Goal: Information Seeking & Learning: Find specific fact

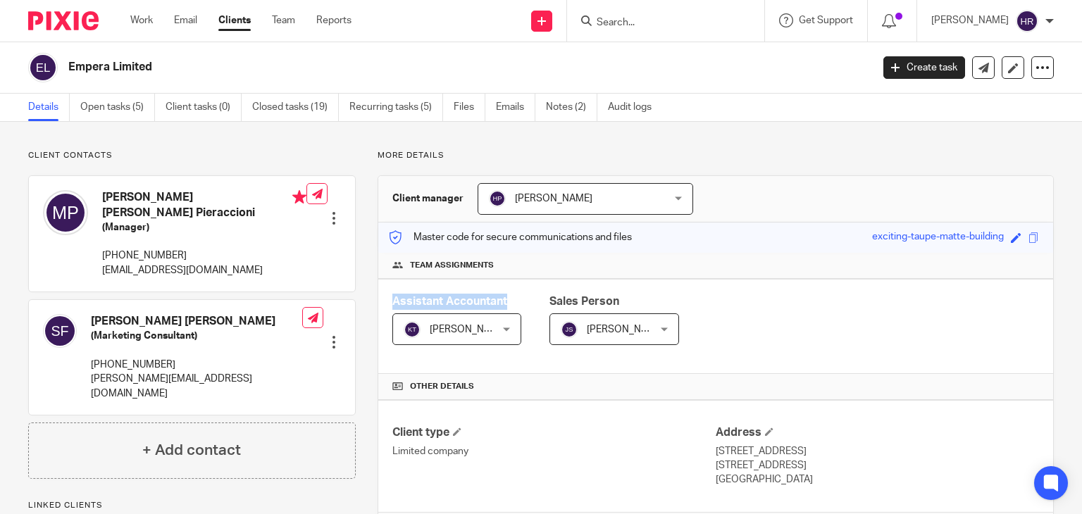
drag, startPoint x: 387, startPoint y: 305, endPoint x: 513, endPoint y: 301, distance: 125.4
click at [513, 301] on div "Assistant Accountant [PERSON_NAME] [PERSON_NAME] Not selected [PERSON_NAME] A A…" at bounding box center [715, 326] width 675 height 95
drag, startPoint x: 544, startPoint y: 300, endPoint x: 647, endPoint y: 291, distance: 102.5
click at [647, 291] on div "Assistant Accountant [PERSON_NAME] [PERSON_NAME] Not selected [PERSON_NAME] A A…" at bounding box center [715, 326] width 675 height 95
drag, startPoint x: 375, startPoint y: 195, endPoint x: 449, endPoint y: 240, distance: 86.6
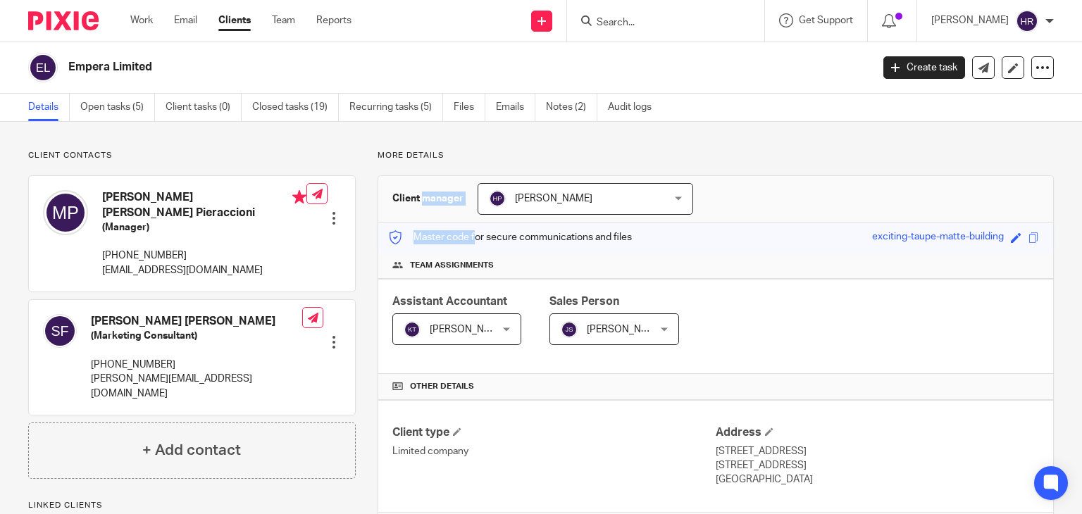
click at [449, 240] on p "Master code for secure communications and files" at bounding box center [510, 237] width 243 height 14
drag, startPoint x: 378, startPoint y: 160, endPoint x: 453, endPoint y: 166, distance: 75.6
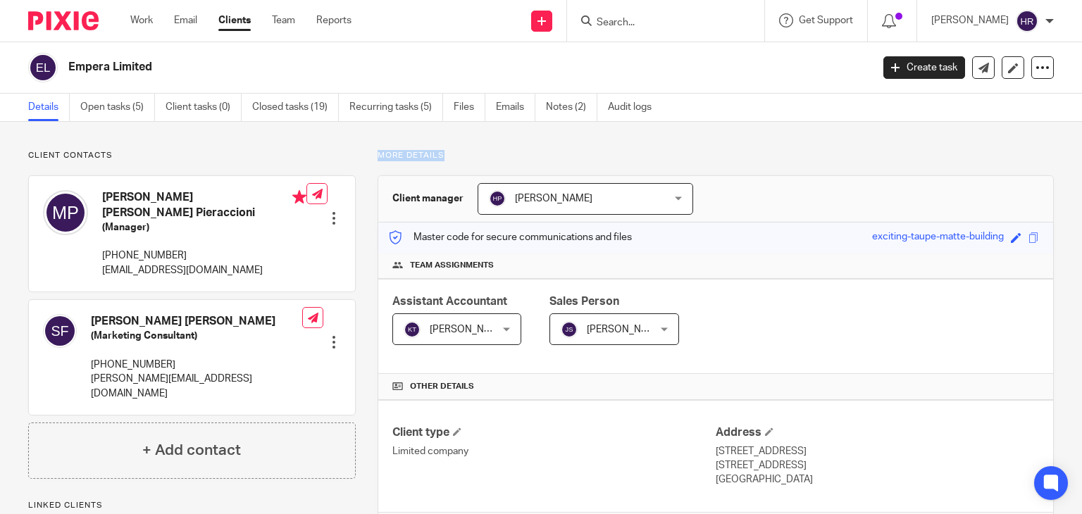
drag, startPoint x: 368, startPoint y: 157, endPoint x: 451, endPoint y: 147, distance: 83.0
drag, startPoint x: 42, startPoint y: 164, endPoint x: 15, endPoint y: 154, distance: 28.5
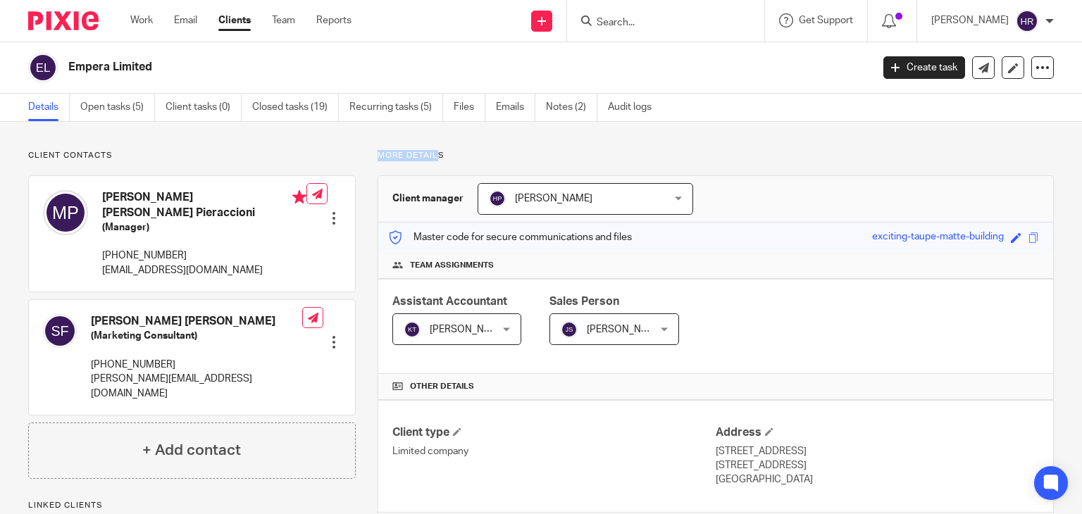
drag, startPoint x: 378, startPoint y: 154, endPoint x: 444, endPoint y: 157, distance: 67.0
click at [444, 157] on p "More details" at bounding box center [716, 155] width 676 height 11
drag, startPoint x: 387, startPoint y: 198, endPoint x: 459, endPoint y: 189, distance: 72.4
click at [459, 189] on div "Client manager Hely Patel Hely Patel Aashish A Abinandhana P.K Abirami Senthilk…" at bounding box center [715, 199] width 675 height 46
drag, startPoint x: 367, startPoint y: 147, endPoint x: 471, endPoint y: 156, distance: 104.6
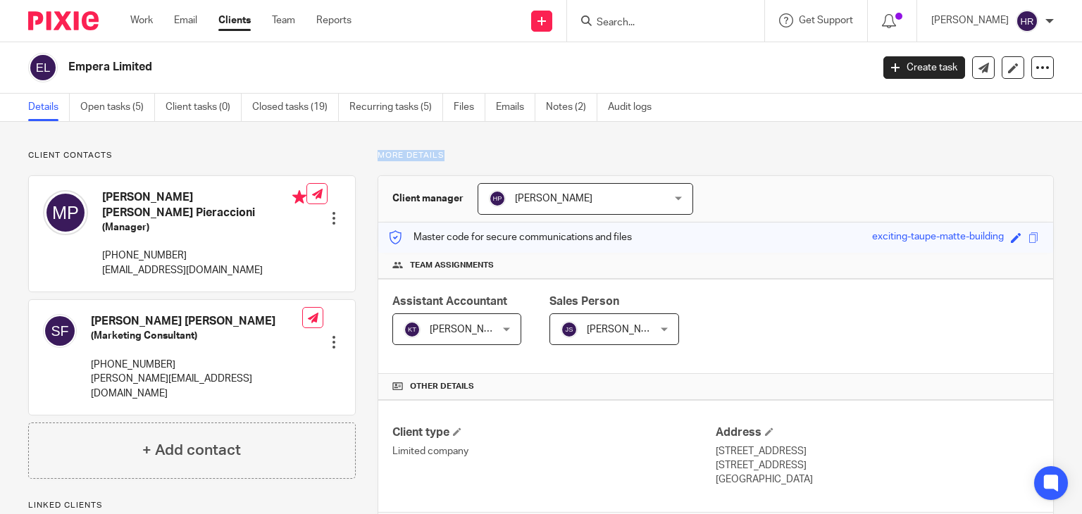
drag, startPoint x: 369, startPoint y: 153, endPoint x: 444, endPoint y: 147, distance: 75.6
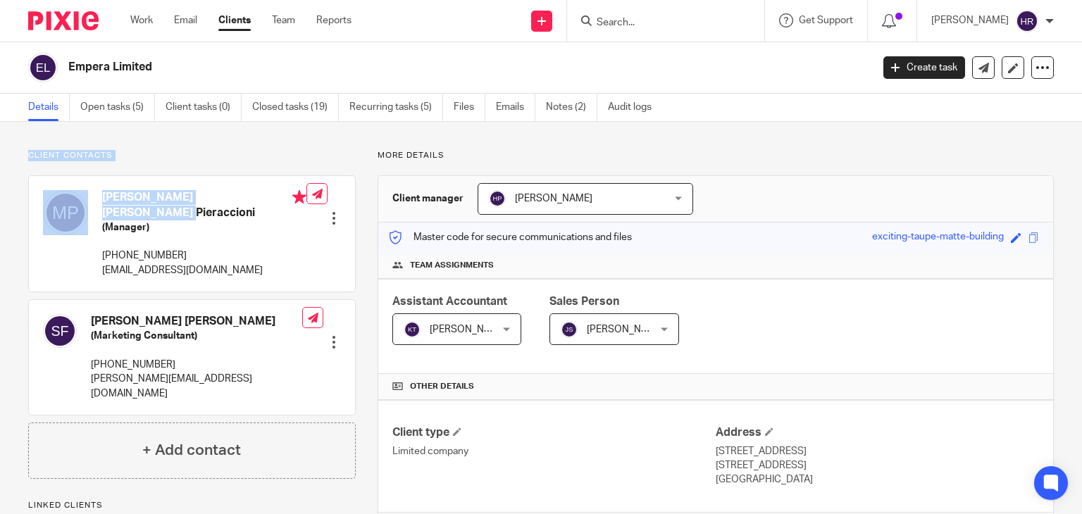
drag, startPoint x: 23, startPoint y: 150, endPoint x: 190, endPoint y: 170, distance: 168.9
click at [176, 151] on p "Client contacts" at bounding box center [192, 155] width 328 height 11
drag, startPoint x: 35, startPoint y: 158, endPoint x: 175, endPoint y: 156, distance: 140.9
click at [175, 156] on p "Client contacts" at bounding box center [192, 155] width 328 height 11
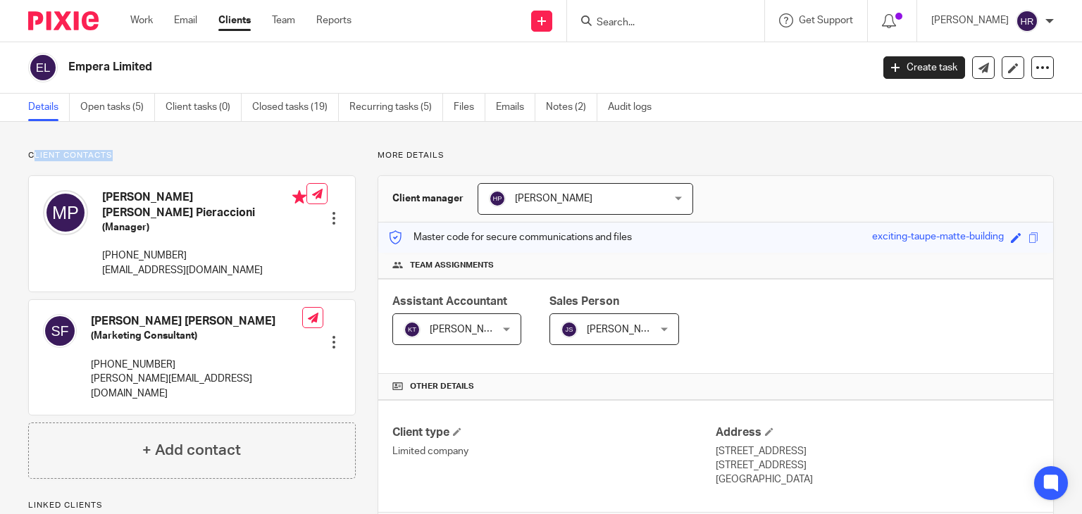
click at [175, 156] on p "Client contacts" at bounding box center [192, 155] width 328 height 11
drag, startPoint x: 25, startPoint y: 150, endPoint x: 158, endPoint y: 147, distance: 133.2
drag, startPoint x: 28, startPoint y: 153, endPoint x: 121, endPoint y: 153, distance: 93.0
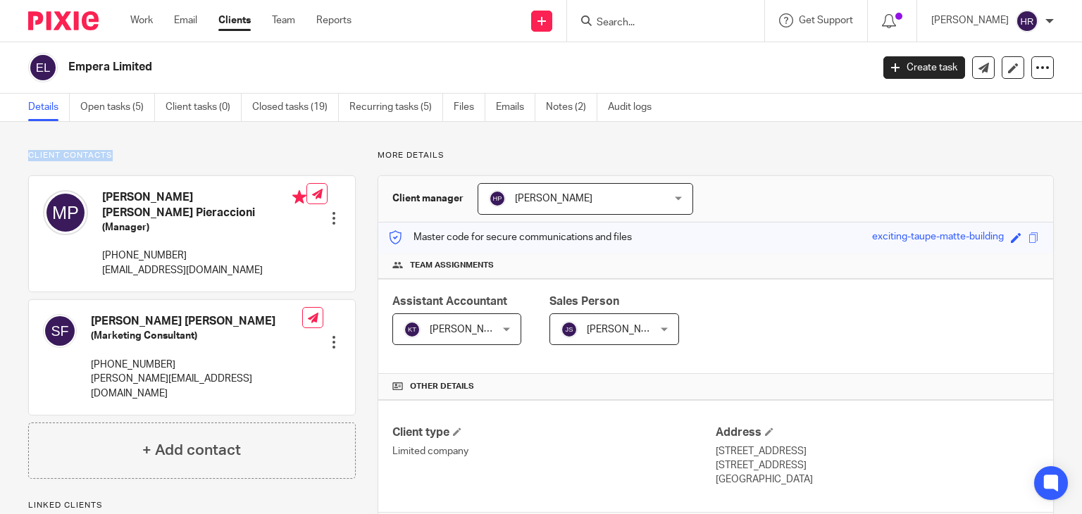
click at [121, 153] on p "Client contacts" at bounding box center [192, 155] width 328 height 11
drag, startPoint x: 107, startPoint y: 257, endPoint x: 332, endPoint y: 251, distance: 224.8
click at [332, 251] on div "Maria Flavia Pieraccioni (Manager) +39 3484432731 f.pieraccioni@emperabeauty.co…" at bounding box center [192, 234] width 326 height 116
click at [163, 249] on p "+39 3484432731" at bounding box center [204, 256] width 204 height 14
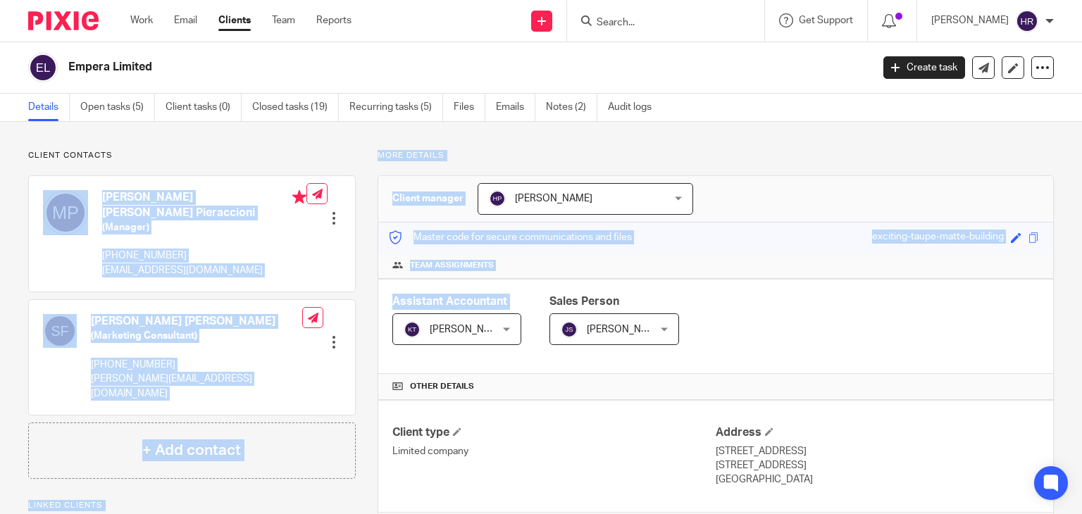
drag, startPoint x: 92, startPoint y: 259, endPoint x: 372, endPoint y: 330, distance: 289.4
click at [196, 167] on div "Client contacts Maria Flavia Pieraccioni (Manager) +39 3484432731 f.pieraccioni…" at bounding box center [192, 314] width 328 height 329
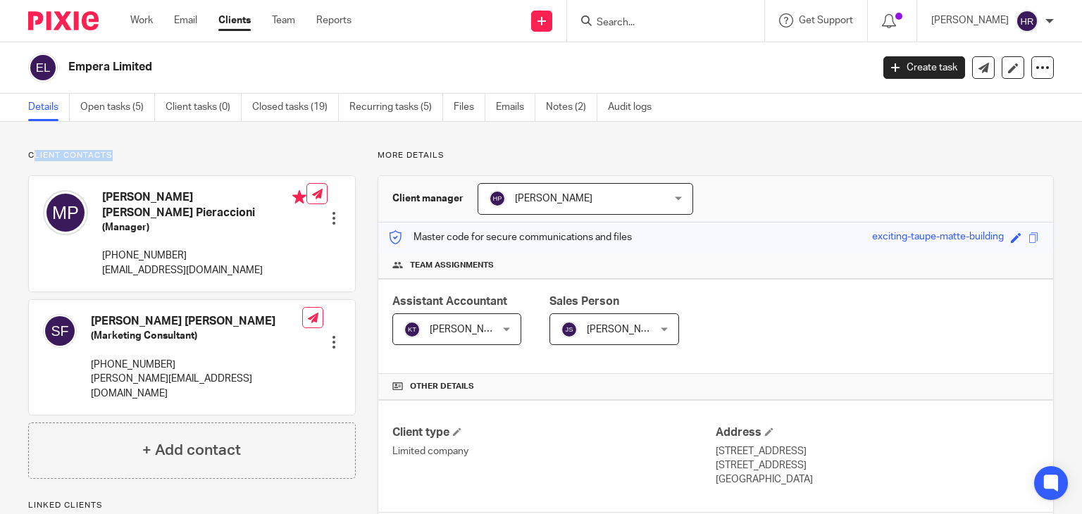
drag, startPoint x: 32, startPoint y: 153, endPoint x: 135, endPoint y: 161, distance: 103.2
click at [135, 161] on div "Client contacts Maria Flavia Pieraccioni (Manager) +39 3484432731 f.pieraccioni…" at bounding box center [192, 314] width 328 height 329
drag, startPoint x: 27, startPoint y: 152, endPoint x: 108, endPoint y: 154, distance: 81.0
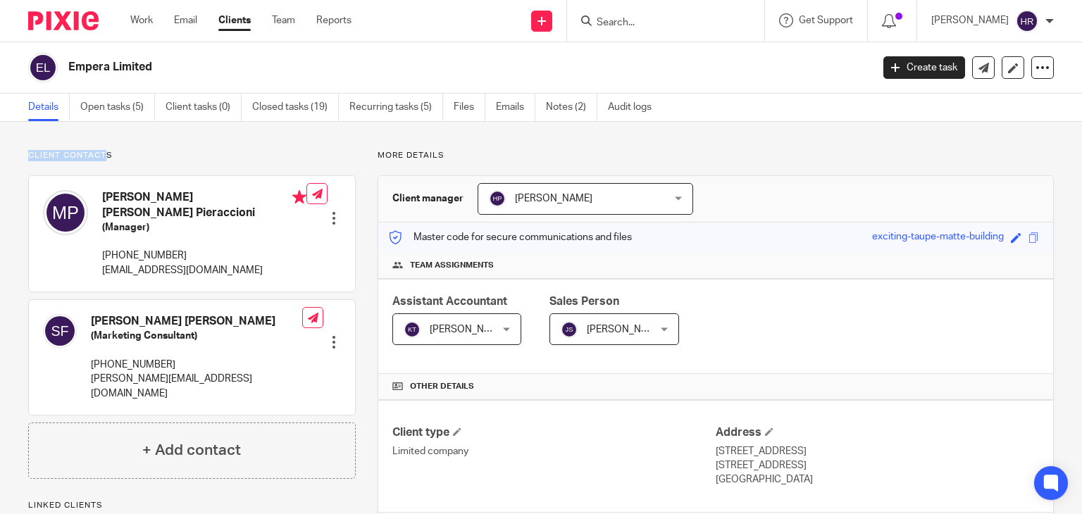
click at [108, 154] on p "Client contacts" at bounding box center [192, 155] width 328 height 11
click at [36, 154] on p "Client contacts" at bounding box center [192, 155] width 328 height 11
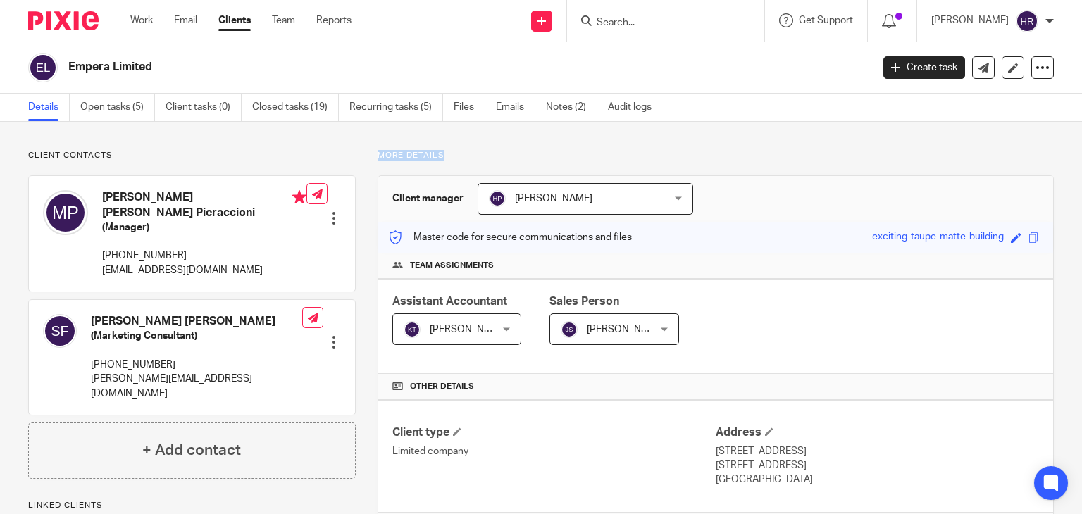
drag, startPoint x: 373, startPoint y: 151, endPoint x: 466, endPoint y: 151, distance: 93.7
drag, startPoint x: 373, startPoint y: 198, endPoint x: 461, endPoint y: 215, distance: 89.7
drag, startPoint x: 408, startPoint y: 270, endPoint x: 516, endPoint y: 277, distance: 108.0
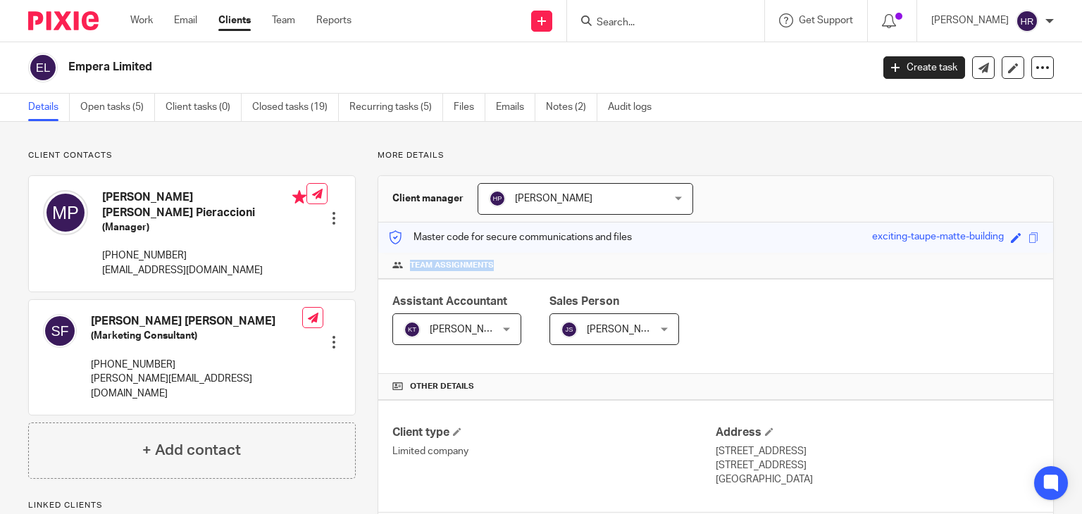
click at [516, 277] on div "Team assignments" at bounding box center [715, 266] width 675 height 26
drag, startPoint x: 381, startPoint y: 293, endPoint x: 523, endPoint y: 307, distance: 143.0
click at [523, 307] on div "Assistant Accountant Kavya Thangaraj Kavya Thangaraj Not selected Aashish A Abi…" at bounding box center [715, 326] width 675 height 95
drag, startPoint x: 537, startPoint y: 304, endPoint x: 628, endPoint y: 308, distance: 90.9
click at [628, 308] on div "Assistant Accountant Kavya Thangaraj Kavya Thangaraj Not selected Aashish A Abi…" at bounding box center [715, 326] width 675 height 95
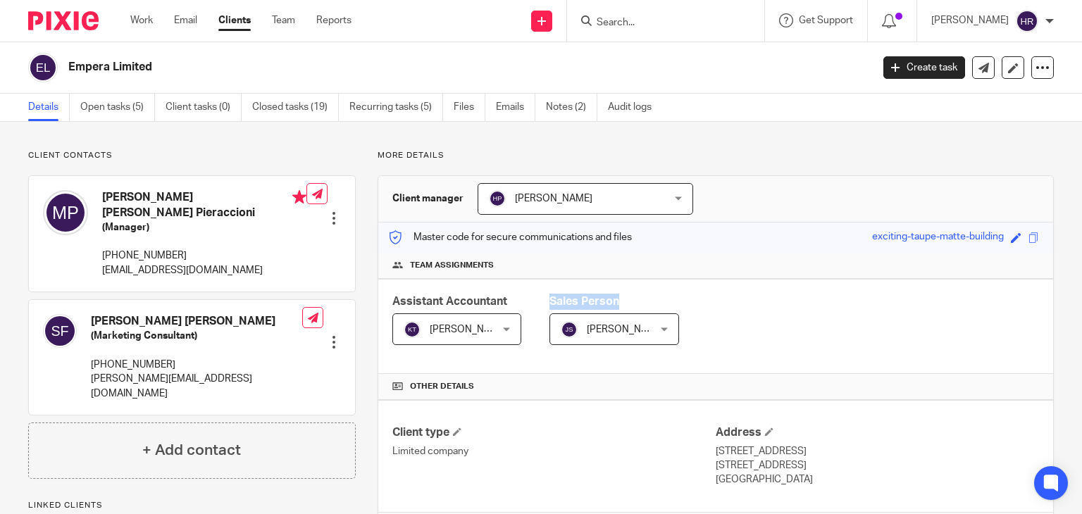
click at [589, 290] on div "Assistant Accountant Kavya Thangaraj Kavya Thangaraj Not selected Aashish A Abi…" at bounding box center [715, 326] width 675 height 95
drag, startPoint x: 580, startPoint y: 292, endPoint x: 628, endPoint y: 292, distance: 47.9
click at [628, 292] on div "Assistant Accountant Kavya Thangaraj Kavya Thangaraj Not selected Aashish A Abi…" at bounding box center [715, 326] width 675 height 95
drag, startPoint x: 576, startPoint y: 299, endPoint x: 637, endPoint y: 303, distance: 61.4
click at [637, 303] on div "Sales Person" at bounding box center [614, 302] width 130 height 16
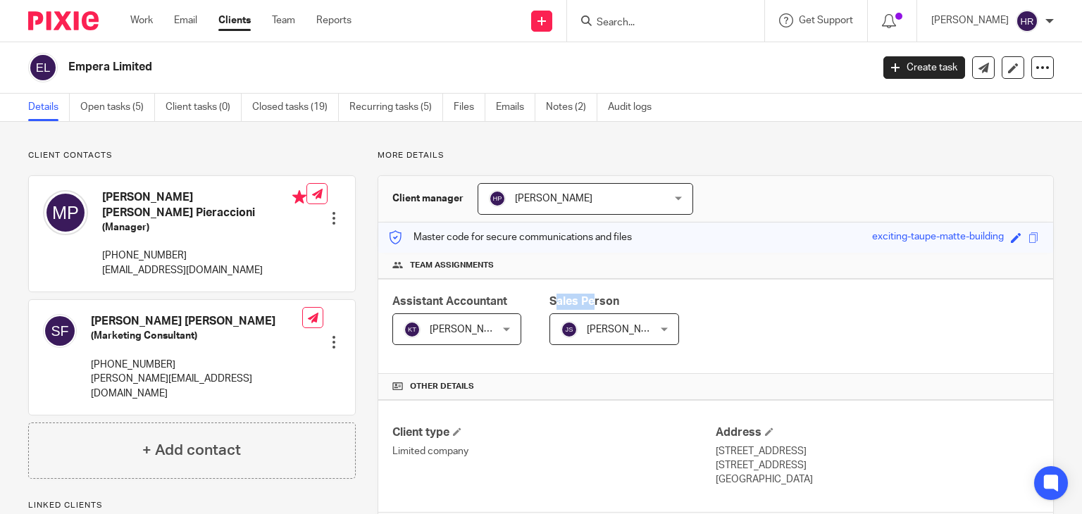
drag, startPoint x: 549, startPoint y: 298, endPoint x: 590, endPoint y: 299, distance: 40.9
click at [590, 299] on span "Sales Person" at bounding box center [584, 301] width 70 height 11
drag, startPoint x: 444, startPoint y: 296, endPoint x: 555, endPoint y: 280, distance: 112.4
click at [555, 280] on div "Assistant Accountant Kavya Thangaraj Kavya Thangaraj Not selected Aashish A Abi…" at bounding box center [715, 326] width 675 height 95
click at [487, 289] on div "Assistant Accountant Kavya Thangaraj Kavya Thangaraj Not selected Aashish A Abi…" at bounding box center [715, 326] width 675 height 95
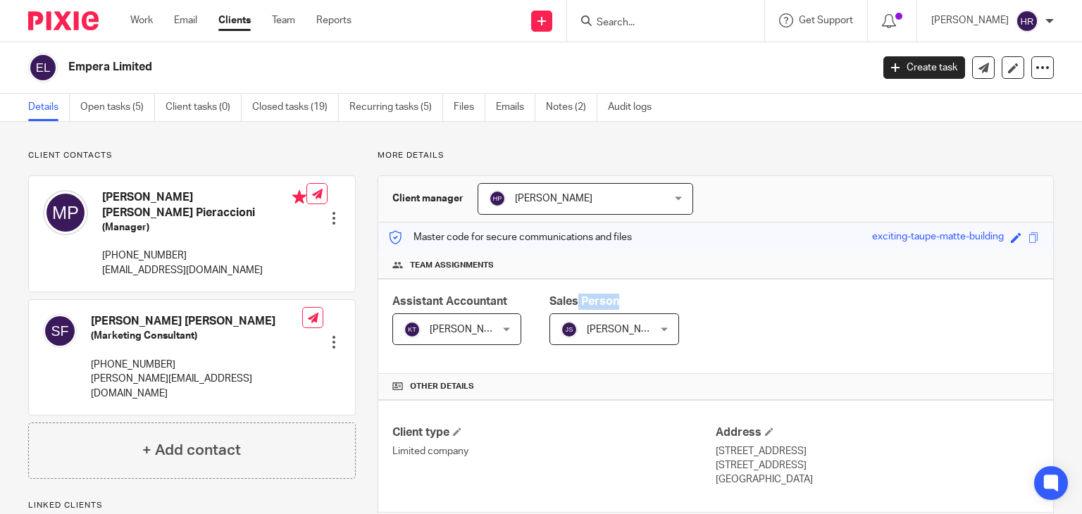
drag, startPoint x: 575, startPoint y: 300, endPoint x: 623, endPoint y: 304, distance: 48.0
click at [623, 304] on div "Sales Person" at bounding box center [614, 302] width 130 height 16
drag, startPoint x: 575, startPoint y: 302, endPoint x: 619, endPoint y: 313, distance: 45.1
click at [619, 313] on div "Sales Person Julien Smith Julien Smith Not selected Aashish A Abinandhana P.K A…" at bounding box center [614, 319] width 130 height 51
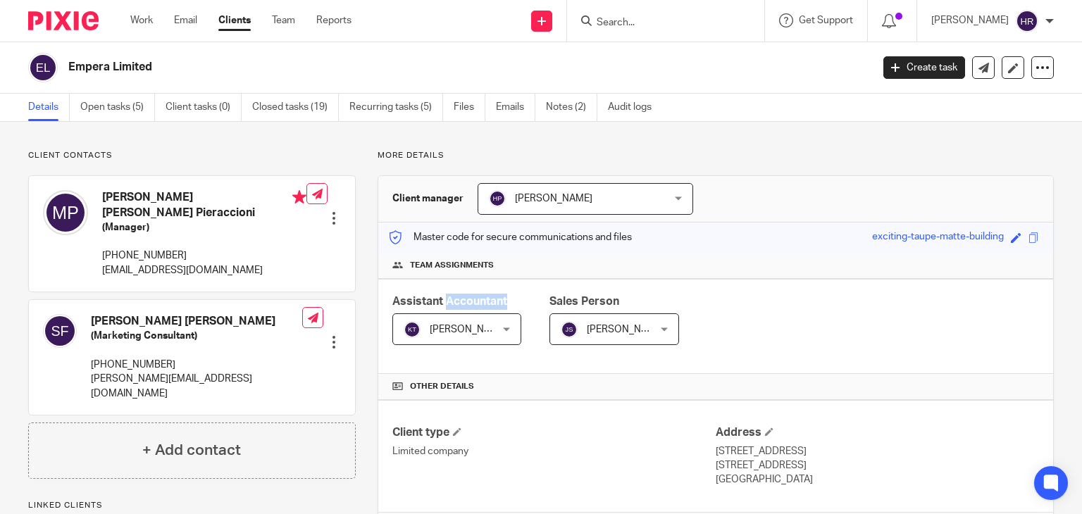
drag, startPoint x: 444, startPoint y: 297, endPoint x: 502, endPoint y: 297, distance: 57.8
click at [502, 297] on span "Assistant Accountant" at bounding box center [449, 301] width 115 height 11
drag, startPoint x: 391, startPoint y: 298, endPoint x: 518, endPoint y: 359, distance: 141.2
click at [518, 359] on div "Assistant Accountant Kavya Thangaraj Kavya Thangaraj Not selected Aashish A Abi…" at bounding box center [715, 326] width 675 height 95
click at [549, 302] on span "Sales Person" at bounding box center [584, 301] width 70 height 11
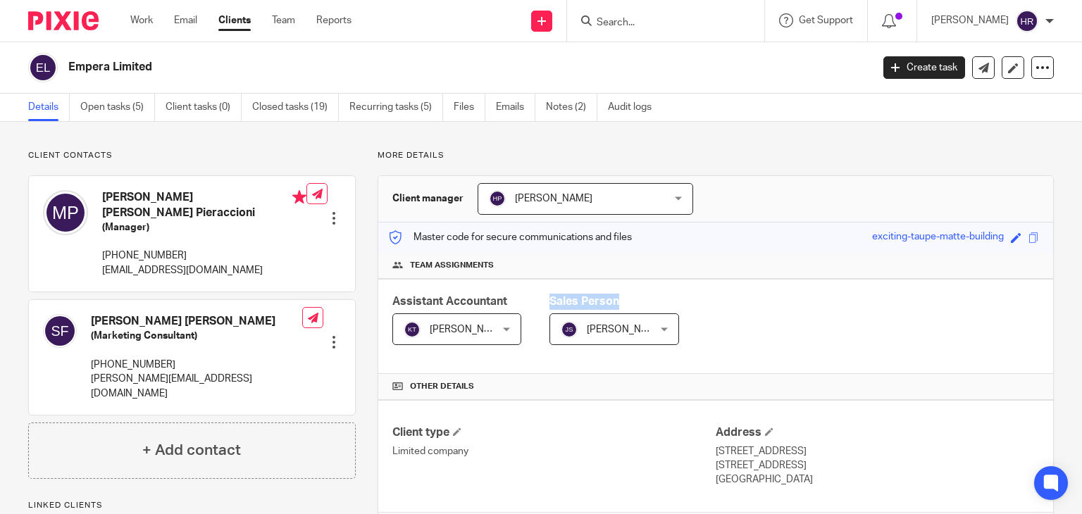
drag, startPoint x: 547, startPoint y: 299, endPoint x: 616, endPoint y: 304, distance: 69.2
click at [616, 304] on div "Sales Person" at bounding box center [614, 302] width 130 height 16
drag, startPoint x: 408, startPoint y: 259, endPoint x: 509, endPoint y: 252, distance: 101.0
click at [509, 253] on div "Team assignments" at bounding box center [715, 266] width 675 height 26
click at [475, 268] on span "Team assignments" at bounding box center [452, 265] width 84 height 11
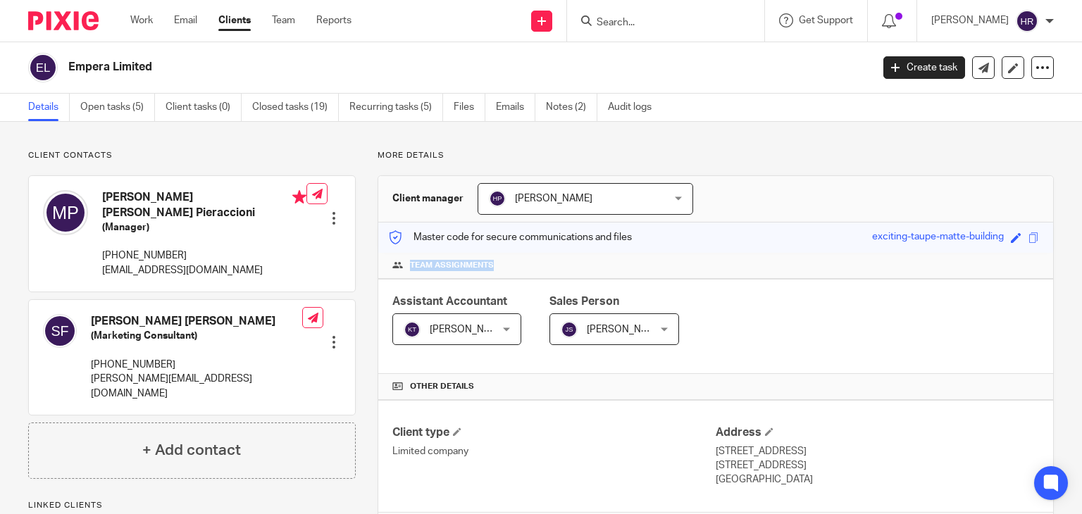
drag, startPoint x: 406, startPoint y: 261, endPoint x: 509, endPoint y: 270, distance: 103.9
click at [509, 270] on h4 "Team assignments" at bounding box center [715, 265] width 647 height 11
click at [483, 269] on span "Team assignments" at bounding box center [452, 265] width 84 height 11
drag, startPoint x: 106, startPoint y: 198, endPoint x: 228, endPoint y: 197, distance: 122.6
click at [228, 197] on h4 "Maria Flavia Pieraccioni" at bounding box center [204, 205] width 204 height 30
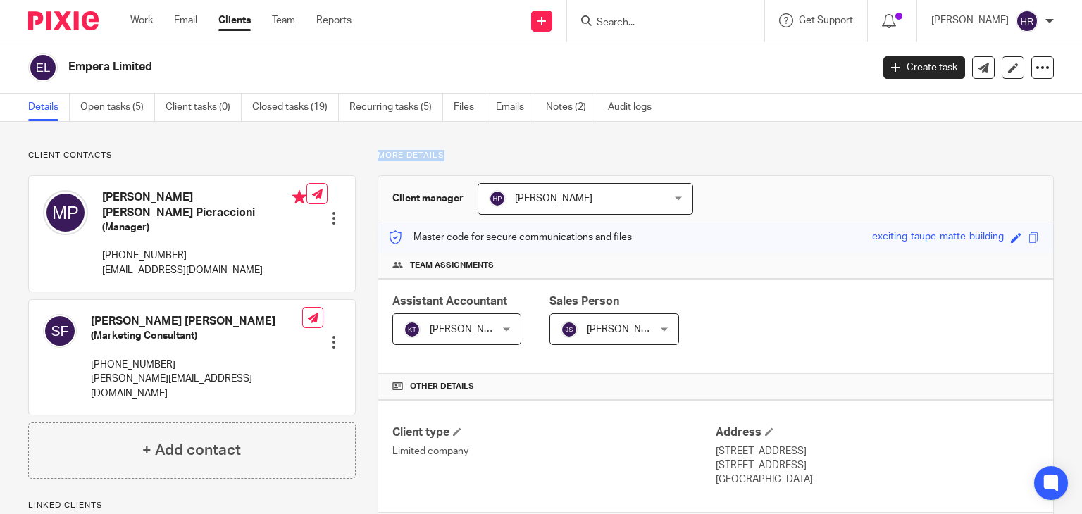
drag, startPoint x: 369, startPoint y: 153, endPoint x: 466, endPoint y: 154, distance: 96.5
click at [409, 154] on p "More details" at bounding box center [716, 155] width 676 height 11
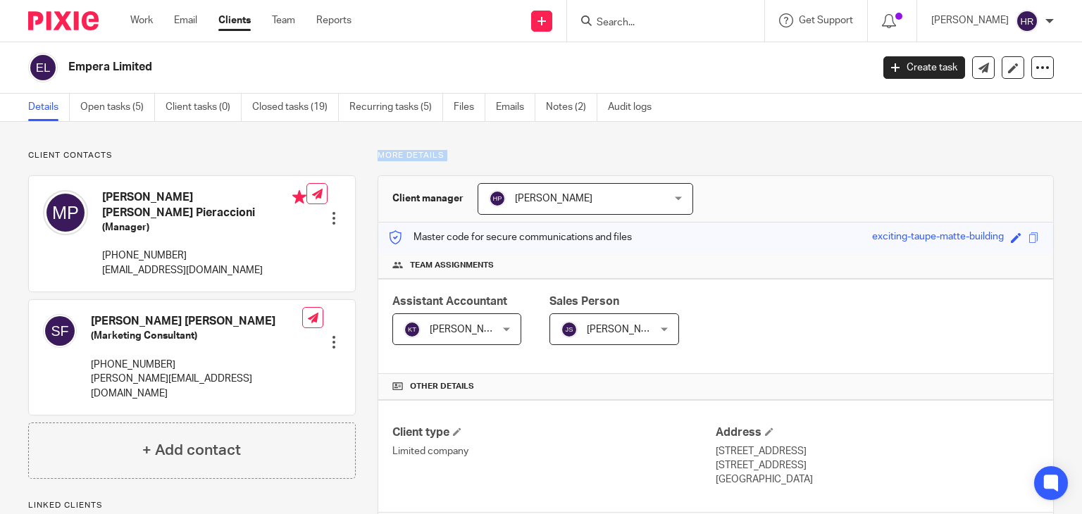
click at [409, 154] on p "More details" at bounding box center [716, 155] width 676 height 11
click at [406, 153] on p "More details" at bounding box center [716, 155] width 676 height 11
click at [394, 154] on p "More details" at bounding box center [716, 155] width 676 height 11
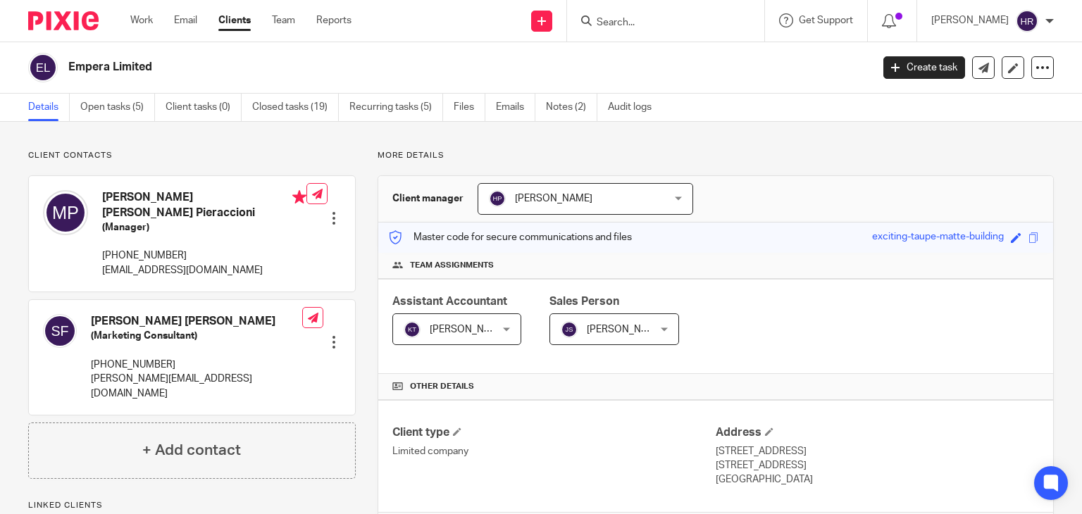
click at [427, 150] on p "More details" at bounding box center [716, 155] width 676 height 11
click at [428, 195] on h3 "Client manager" at bounding box center [427, 199] width 71 height 14
click at [418, 150] on p "More details" at bounding box center [716, 155] width 676 height 11
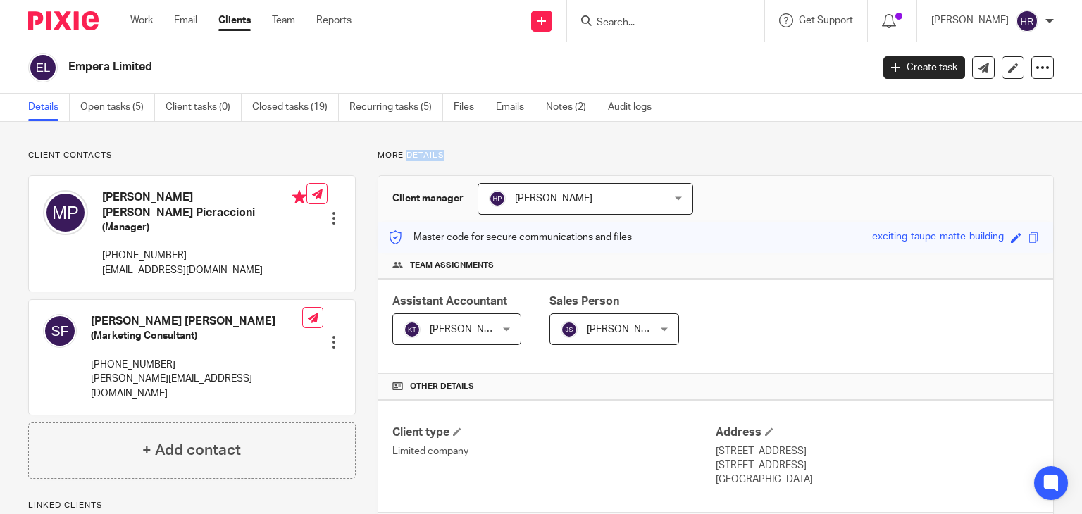
click at [418, 150] on p "More details" at bounding box center [716, 155] width 676 height 11
drag, startPoint x: 371, startPoint y: 157, endPoint x: 452, endPoint y: 161, distance: 81.1
click at [455, 196] on h3 "Client manager" at bounding box center [427, 199] width 71 height 14
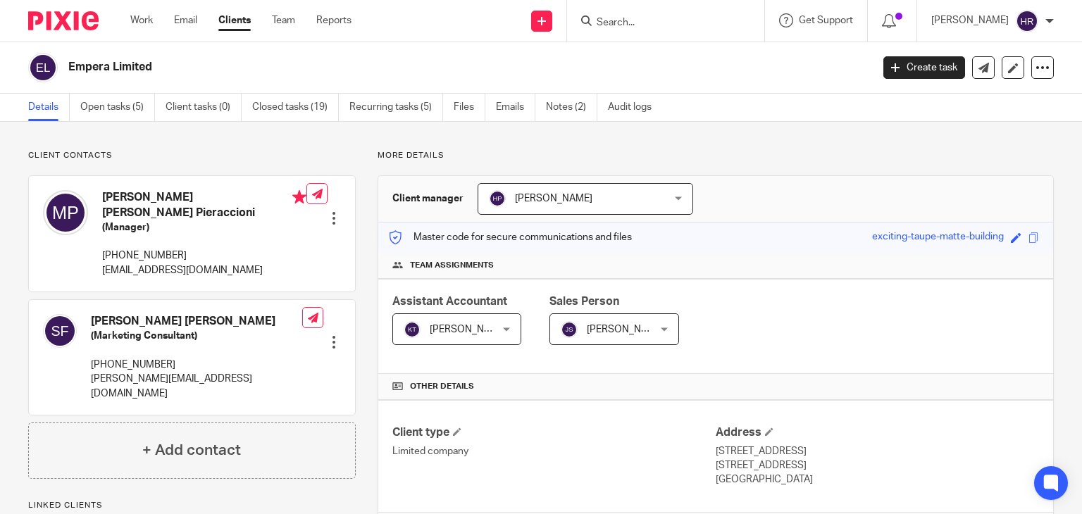
click at [455, 196] on h3 "Client manager" at bounding box center [427, 199] width 71 height 14
click at [495, 237] on p "Master code for secure communications and files" at bounding box center [510, 237] width 243 height 14
click at [541, 247] on div "Master code for secure communications and files exciting-taupe-matte-building S…" at bounding box center [715, 238] width 675 height 30
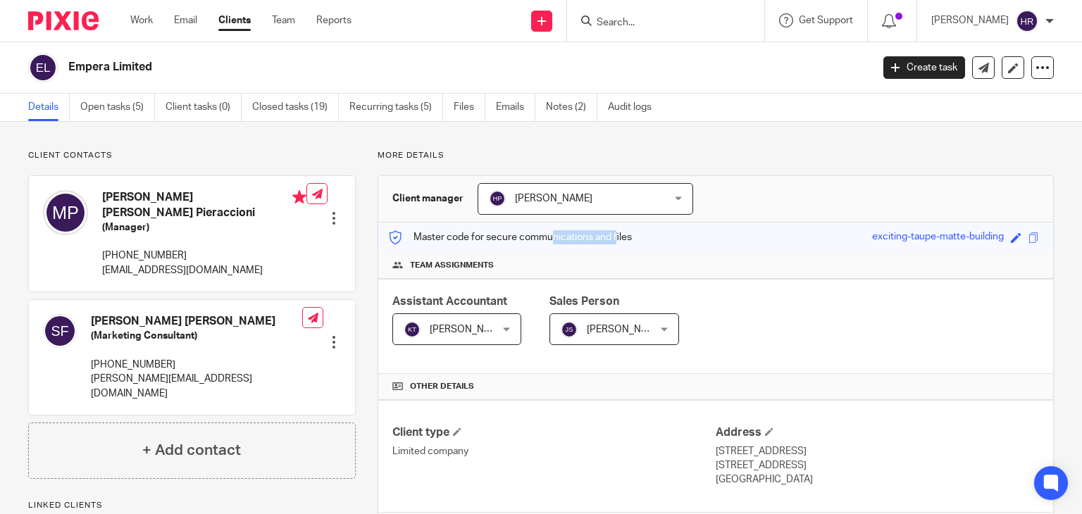
click at [541, 247] on div "Master code for secure communications and files exciting-taupe-matte-building S…" at bounding box center [715, 238] width 675 height 30
click at [614, 18] on input "Search" at bounding box center [658, 23] width 127 height 13
type input "tech"
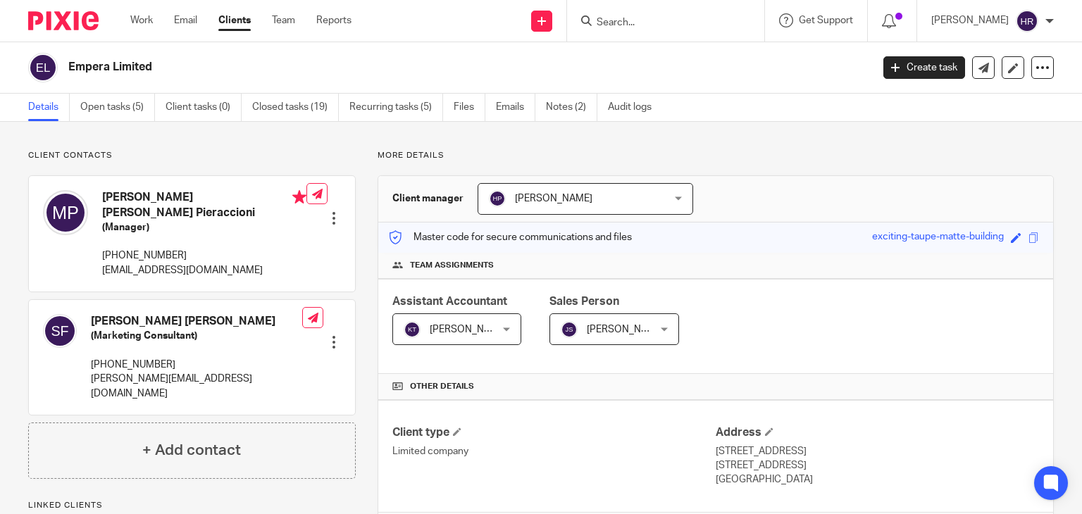
click at [623, 21] on input "Search" at bounding box center [658, 23] width 127 height 13
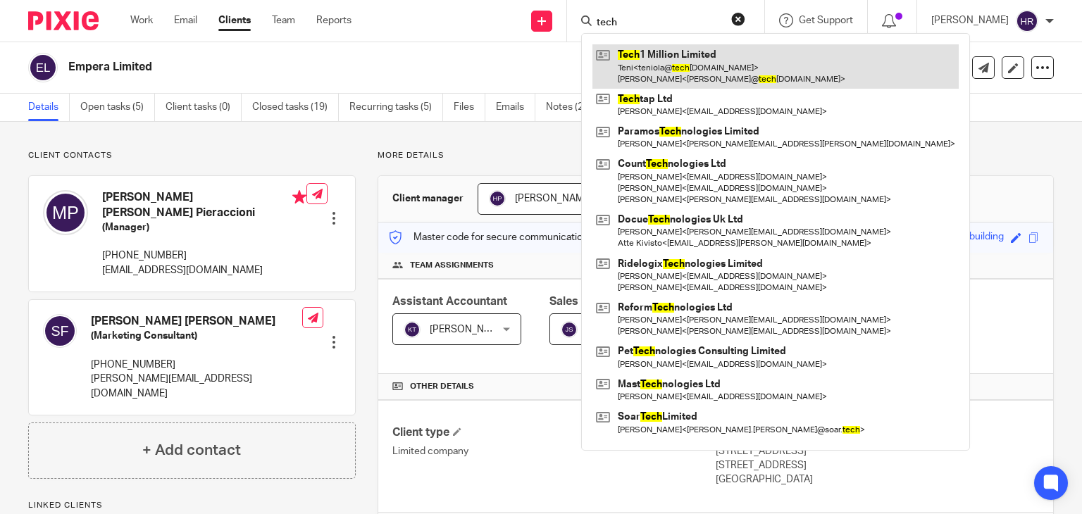
type input "tech"
click at [631, 56] on link at bounding box center [775, 66] width 366 height 44
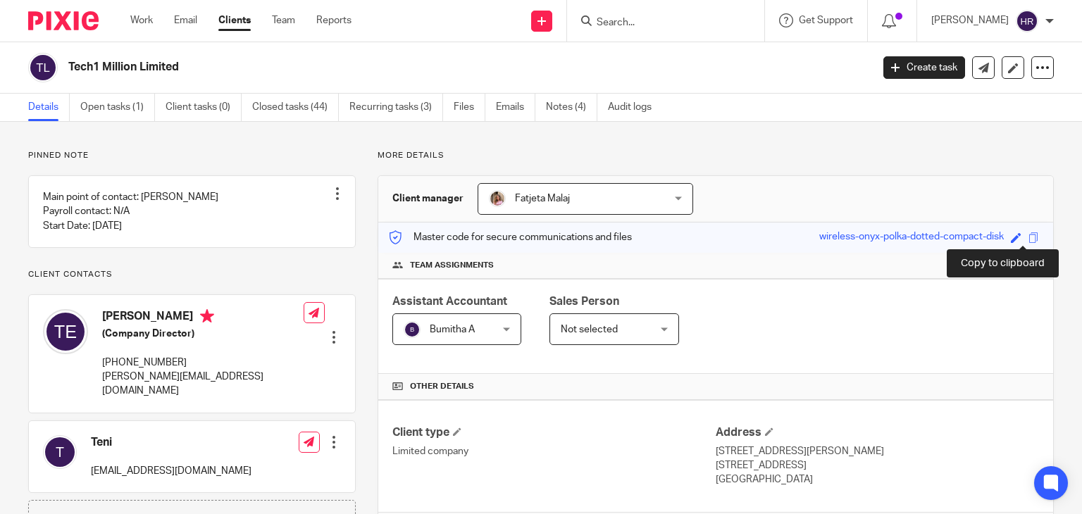
click at [1028, 241] on span at bounding box center [1033, 237] width 11 height 11
drag, startPoint x: 644, startPoint y: 39, endPoint x: 639, endPoint y: 27, distance: 13.0
click at [643, 36] on div at bounding box center [665, 21] width 197 height 42
click at [639, 27] on input "Search" at bounding box center [658, 23] width 127 height 13
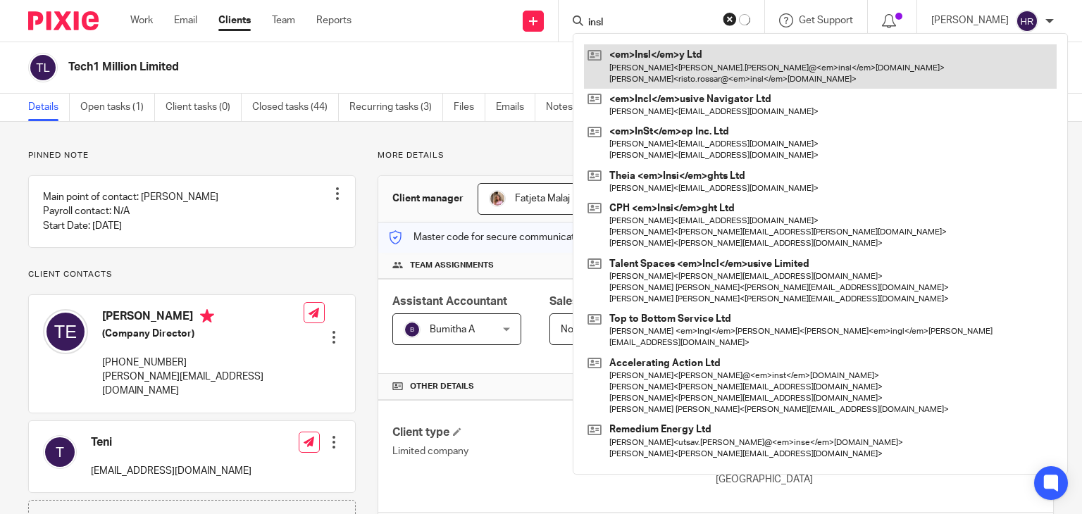
type input "insl"
click at [625, 46] on link at bounding box center [820, 66] width 473 height 44
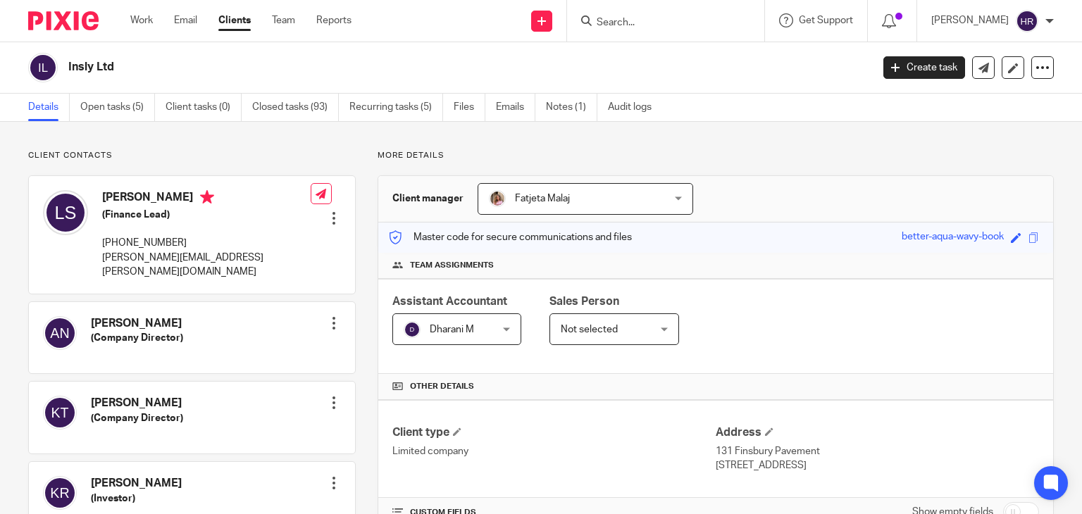
click at [611, 20] on input "Search" at bounding box center [658, 23] width 127 height 13
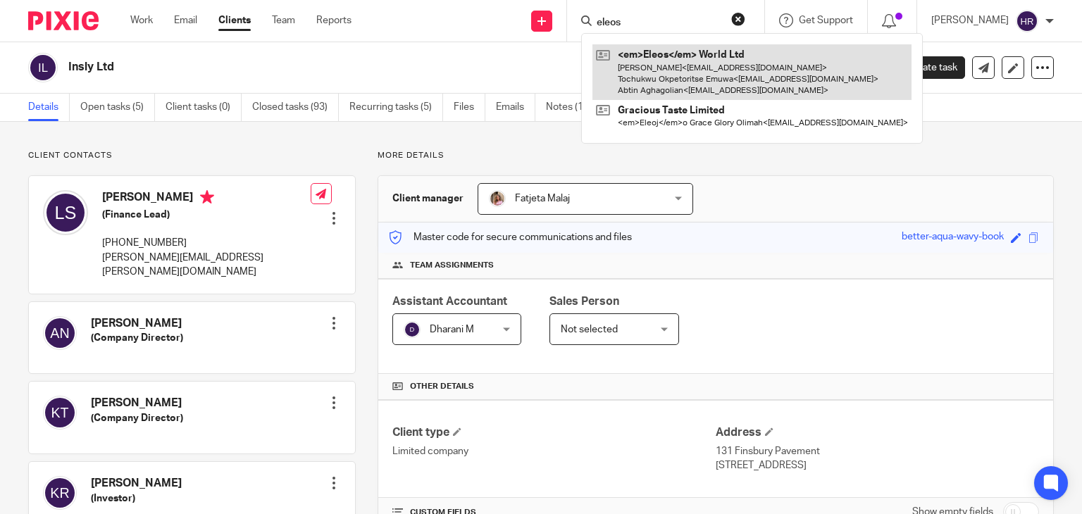
type input "eleos"
click at [617, 51] on link at bounding box center [751, 72] width 319 height 56
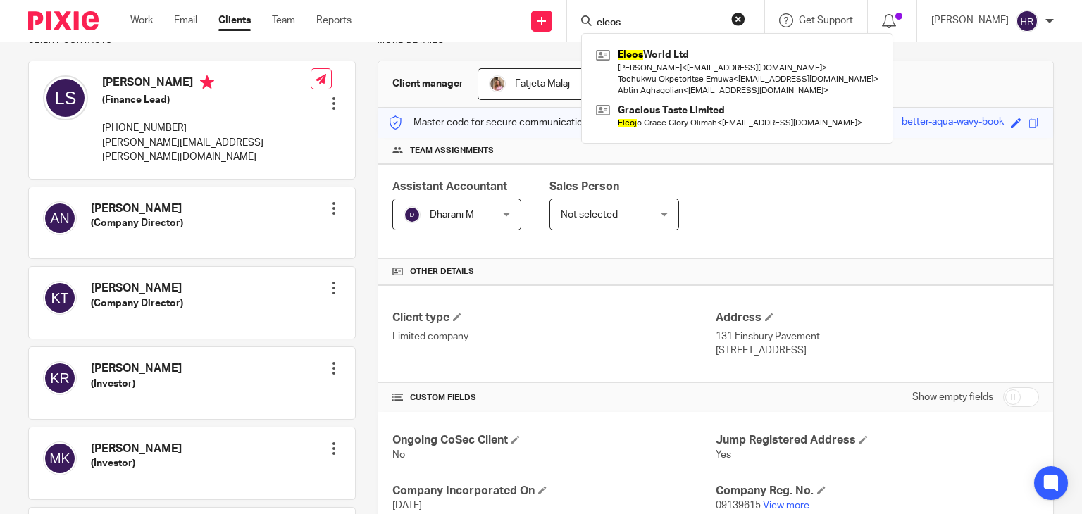
scroll to position [121, 0]
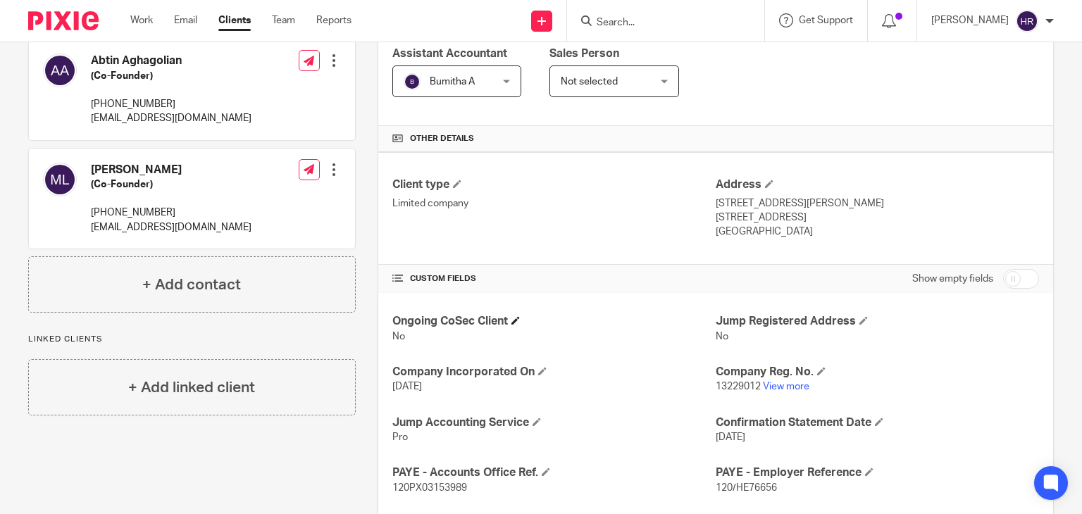
scroll to position [252, 0]
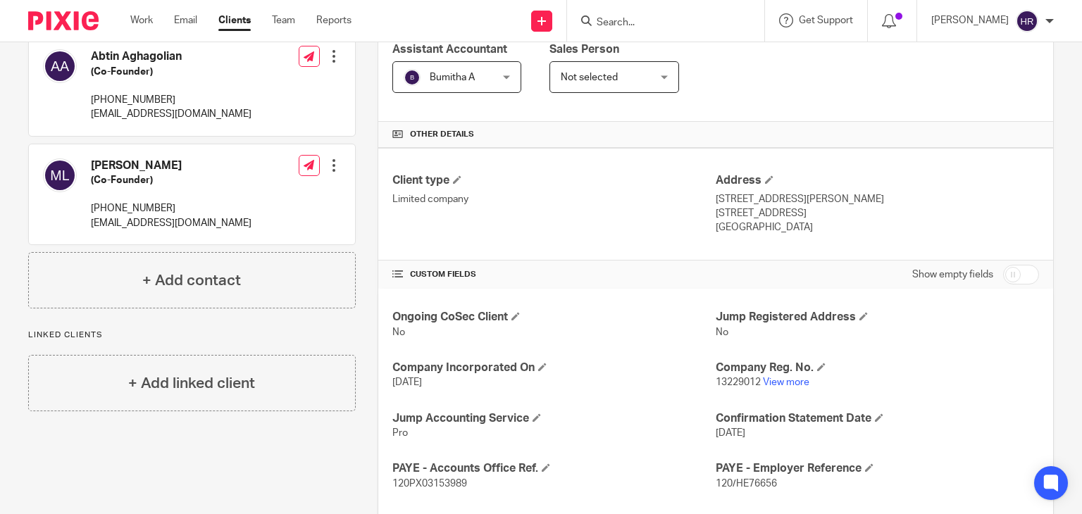
click at [787, 387] on p "13229012 View more" at bounding box center [877, 382] width 323 height 14
click at [786, 380] on link "View more" at bounding box center [786, 383] width 46 height 10
click at [595, 21] on input "Search" at bounding box center [658, 23] width 127 height 13
click at [633, 23] on input "Search" at bounding box center [658, 23] width 127 height 13
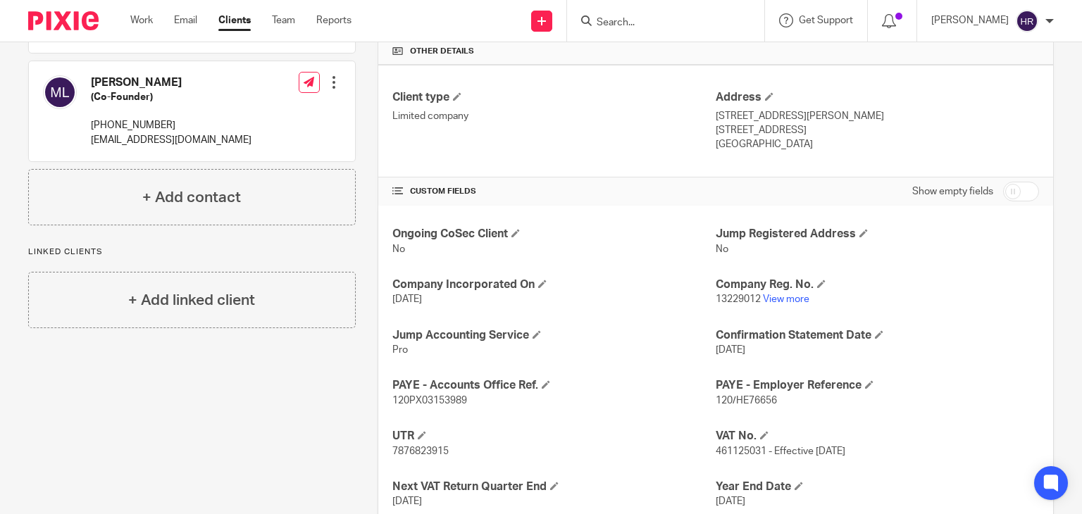
scroll to position [480, 0]
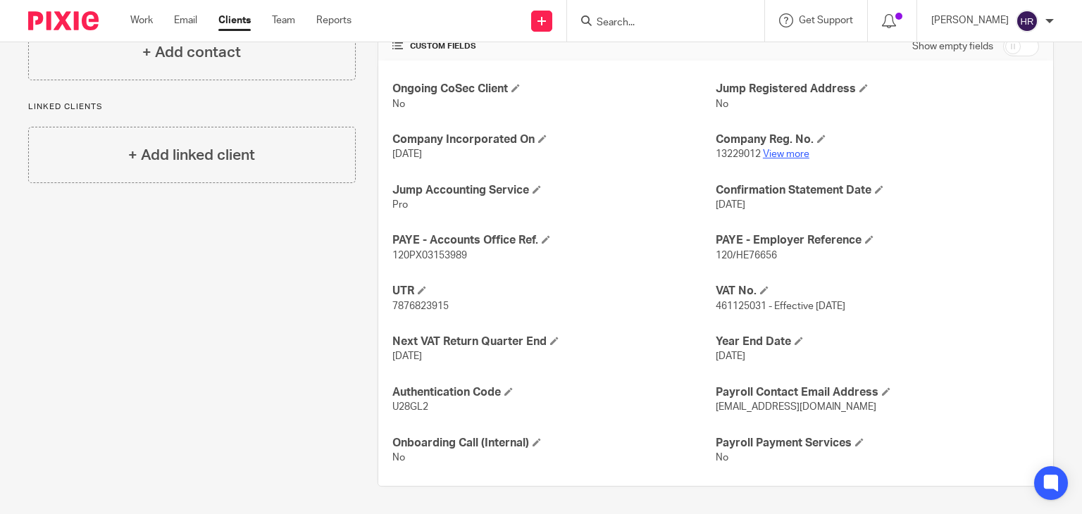
click at [773, 149] on link "View more" at bounding box center [786, 154] width 46 height 10
drag, startPoint x: 710, startPoint y: 254, endPoint x: 789, endPoint y: 259, distance: 79.0
click at [789, 259] on p "120/HE76656" at bounding box center [877, 256] width 323 height 14
copy span "120/HE76656"
click at [615, 17] on input "Search" at bounding box center [658, 23] width 127 height 13
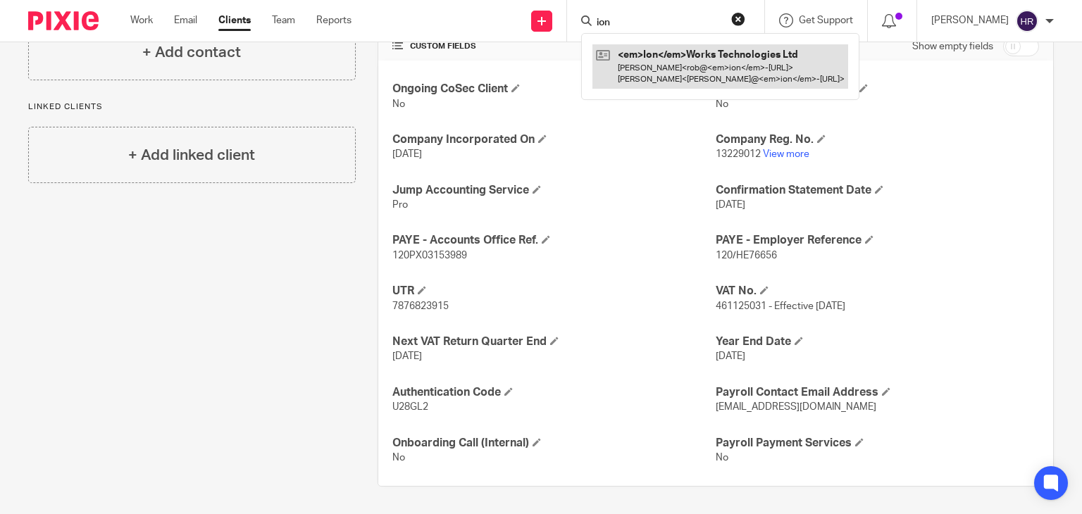
type input "ion"
click at [631, 63] on link at bounding box center [720, 66] width 256 height 44
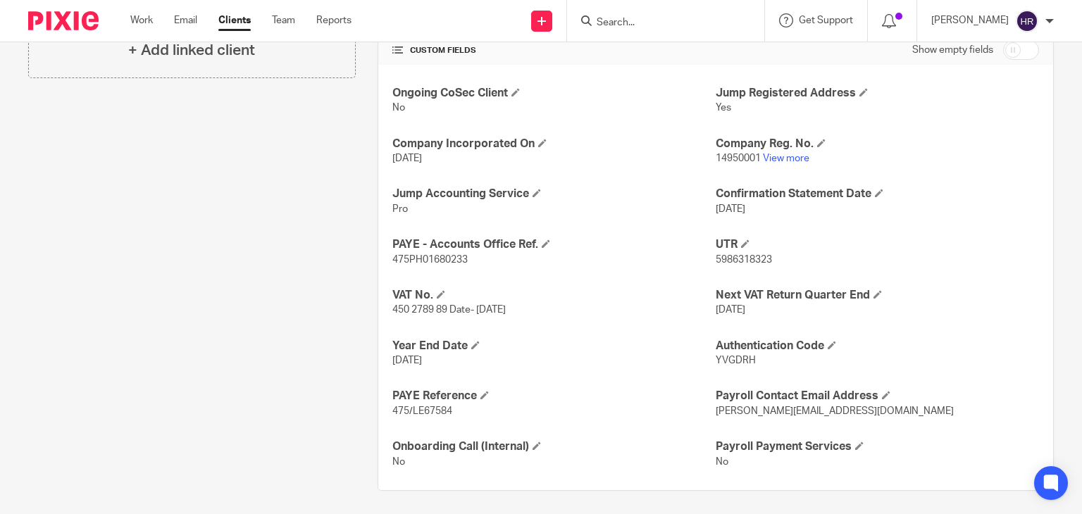
scroll to position [460, 0]
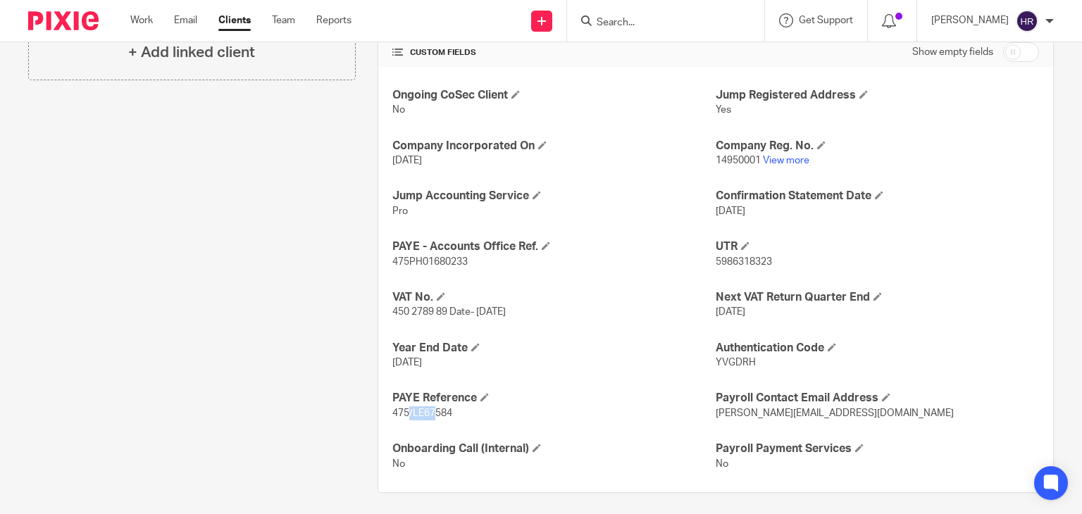
drag, startPoint x: 407, startPoint y: 416, endPoint x: 434, endPoint y: 411, distance: 27.2
click at [434, 411] on span "475/LE67584" at bounding box center [422, 414] width 60 height 10
click at [409, 411] on span "475/LE67584" at bounding box center [422, 414] width 60 height 10
click at [409, 414] on span "475/LE67584" at bounding box center [422, 414] width 60 height 10
click at [411, 432] on div "Ongoing CoSec Client No Jump Registered Address Yes Company Incorporated On 21 …" at bounding box center [715, 279] width 675 height 425
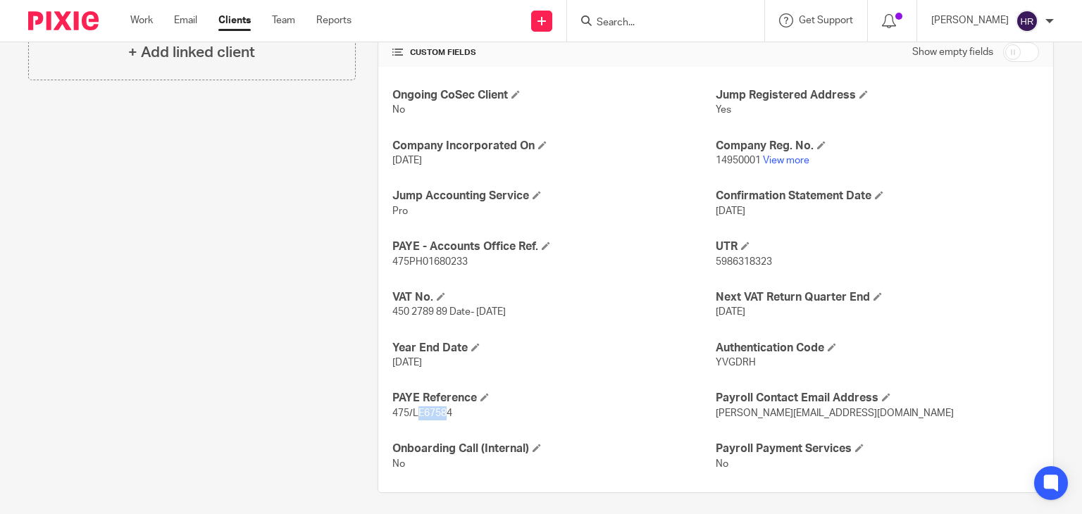
drag, startPoint x: 411, startPoint y: 416, endPoint x: 442, endPoint y: 413, distance: 31.1
click at [442, 413] on span "475/LE67584" at bounding box center [422, 414] width 60 height 10
drag, startPoint x: 408, startPoint y: 413, endPoint x: 465, endPoint y: 409, distance: 57.3
click at [465, 409] on p "475/LE67584" at bounding box center [553, 413] width 323 height 14
copy span "LE67584"
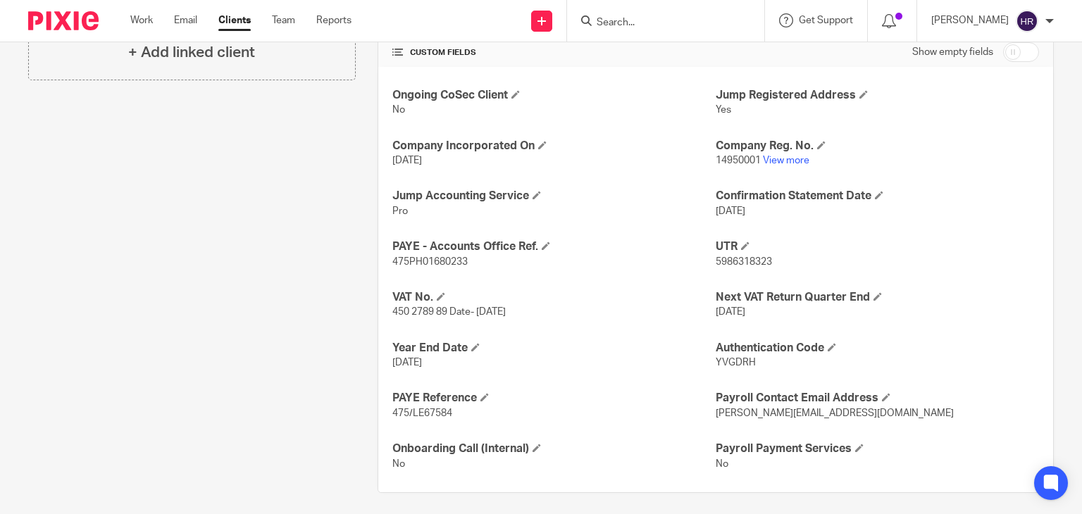
click at [597, 32] on div at bounding box center [665, 21] width 197 height 42
click at [597, 20] on input "Search" at bounding box center [658, 23] width 127 height 13
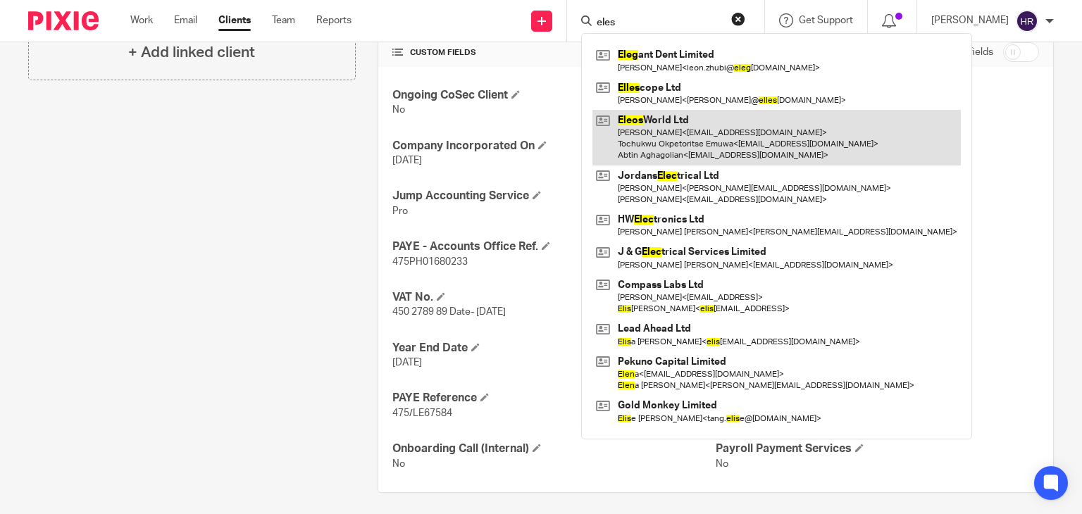
type input "eles"
click at [625, 129] on link at bounding box center [776, 138] width 368 height 56
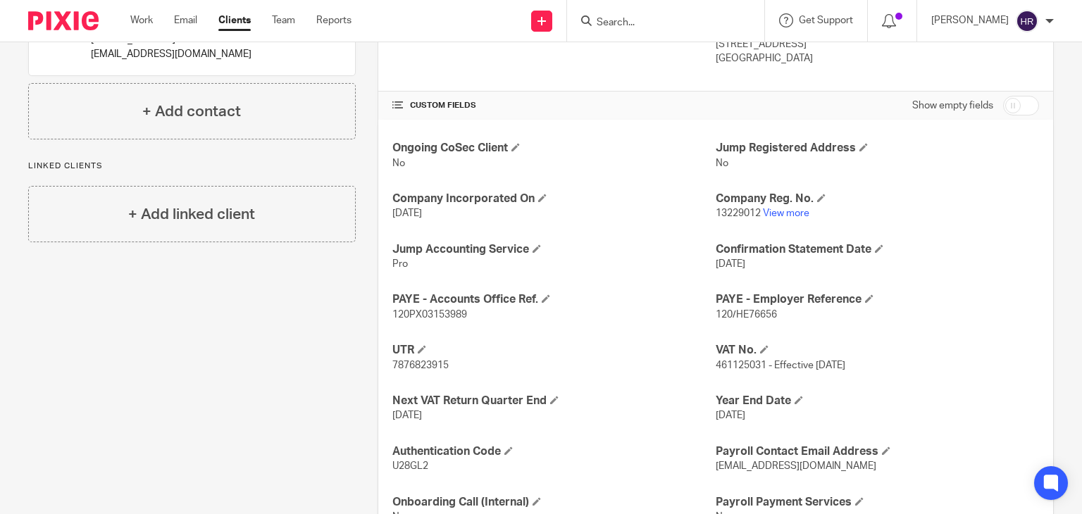
scroll to position [423, 0]
drag, startPoint x: 730, startPoint y: 313, endPoint x: 772, endPoint y: 313, distance: 42.3
click at [772, 313] on p "120/HE76656" at bounding box center [877, 313] width 323 height 14
copy span "HE76656"
click at [674, 20] on input "Search" at bounding box center [658, 23] width 127 height 13
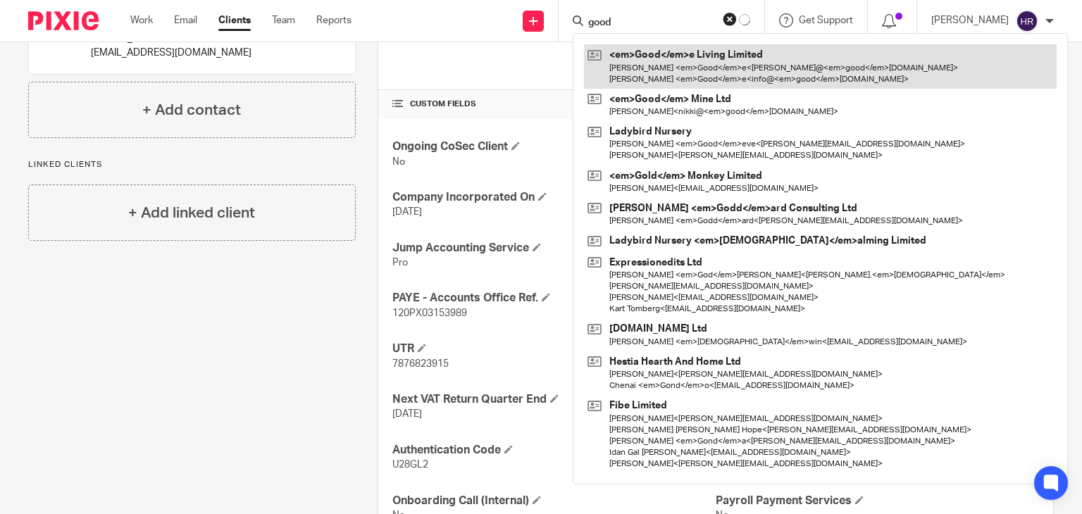
type input "good"
click at [665, 54] on link at bounding box center [820, 66] width 473 height 44
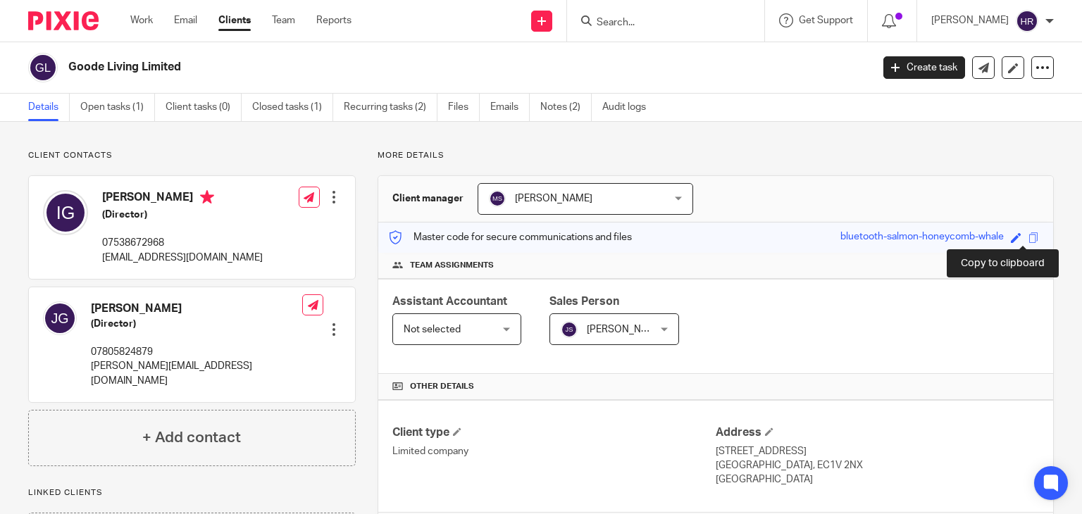
click at [1028, 238] on span at bounding box center [1033, 237] width 11 height 11
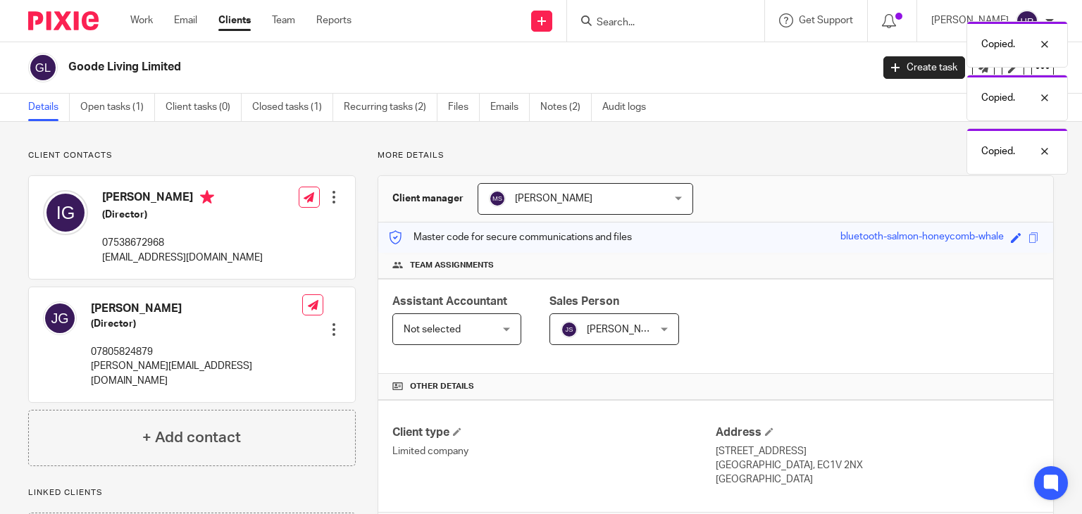
click at [637, 15] on div "Copied. Copied. Copied." at bounding box center [804, 94] width 527 height 161
click at [611, 20] on div "Copied. Copied. Copied." at bounding box center [804, 94] width 527 height 161
click at [611, 20] on div "Copied. Copied." at bounding box center [804, 67] width 527 height 107
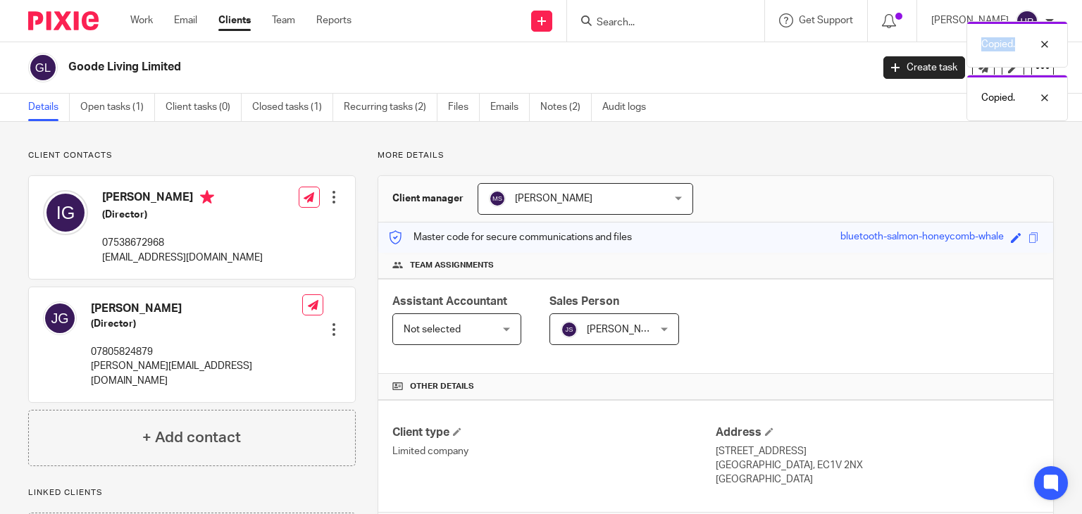
click at [611, 20] on div "Copied. Copied." at bounding box center [804, 67] width 527 height 107
click at [611, 20] on input "Search" at bounding box center [658, 23] width 127 height 13
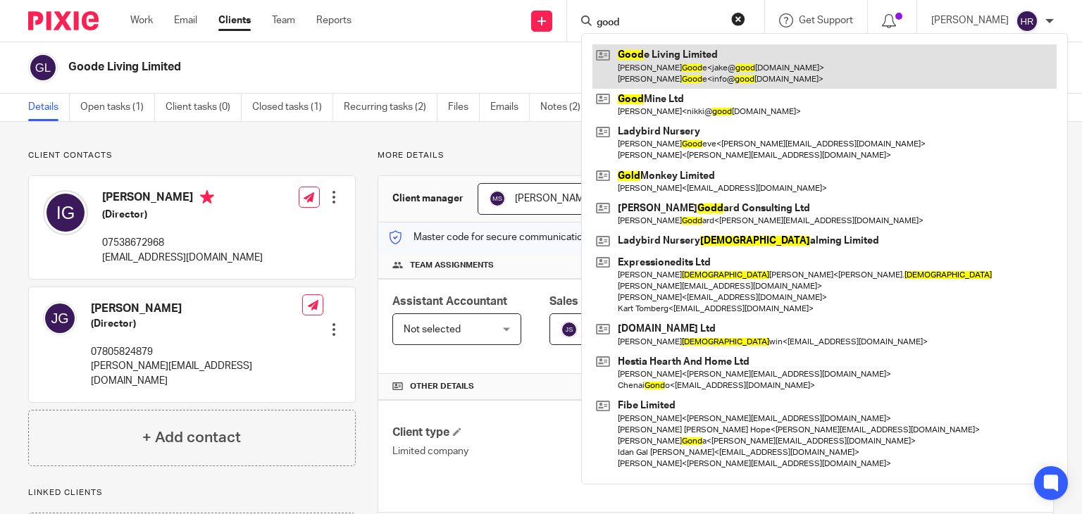
type input "good"
click at [616, 54] on link at bounding box center [824, 66] width 464 height 44
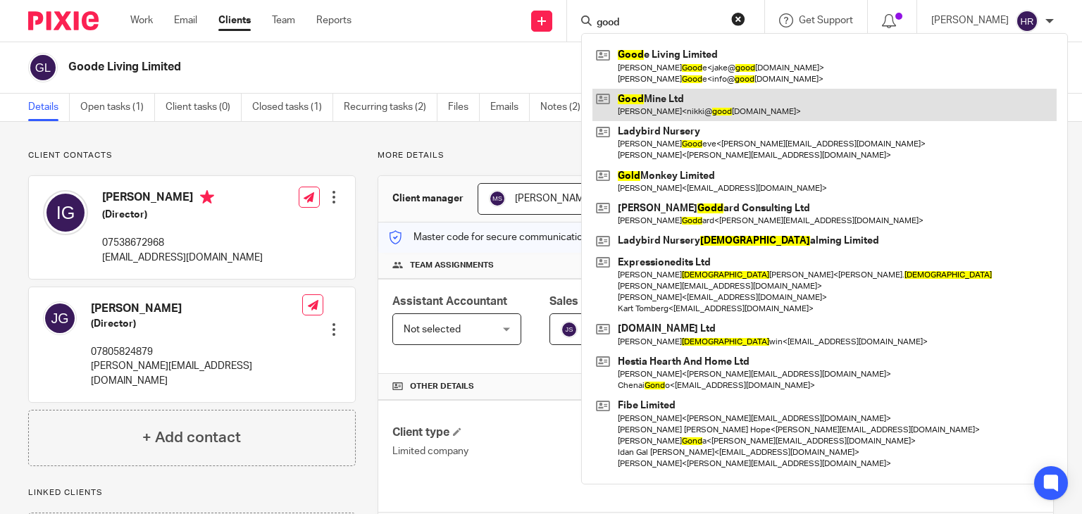
click at [618, 104] on link at bounding box center [824, 105] width 464 height 32
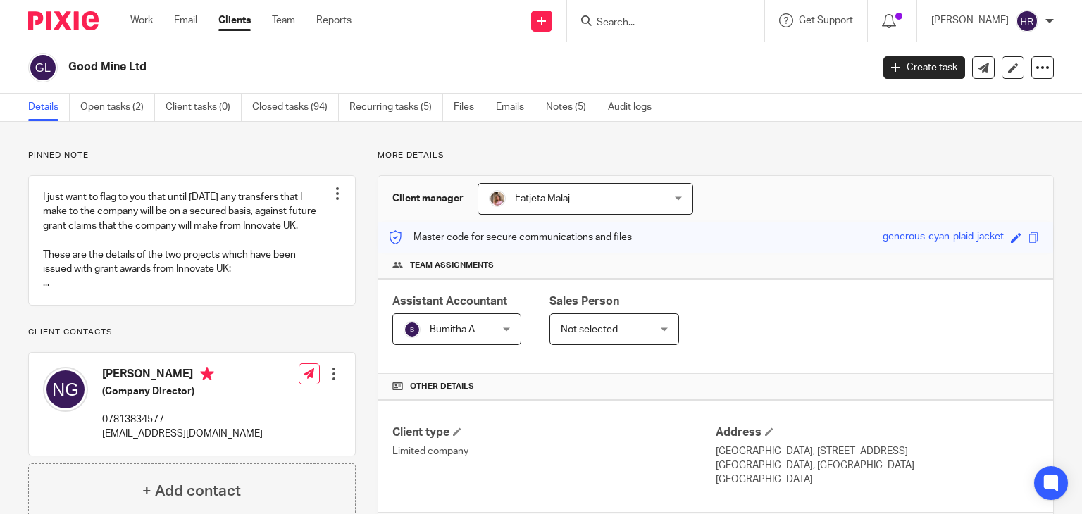
click at [1026, 231] on div "Save generous-cyan-plaid-jacket" at bounding box center [963, 238] width 160 height 16
click at [1028, 234] on span at bounding box center [1033, 237] width 11 height 11
click at [618, 9] on div at bounding box center [665, 21] width 197 height 42
click at [611, 24] on input "Search" at bounding box center [658, 23] width 127 height 13
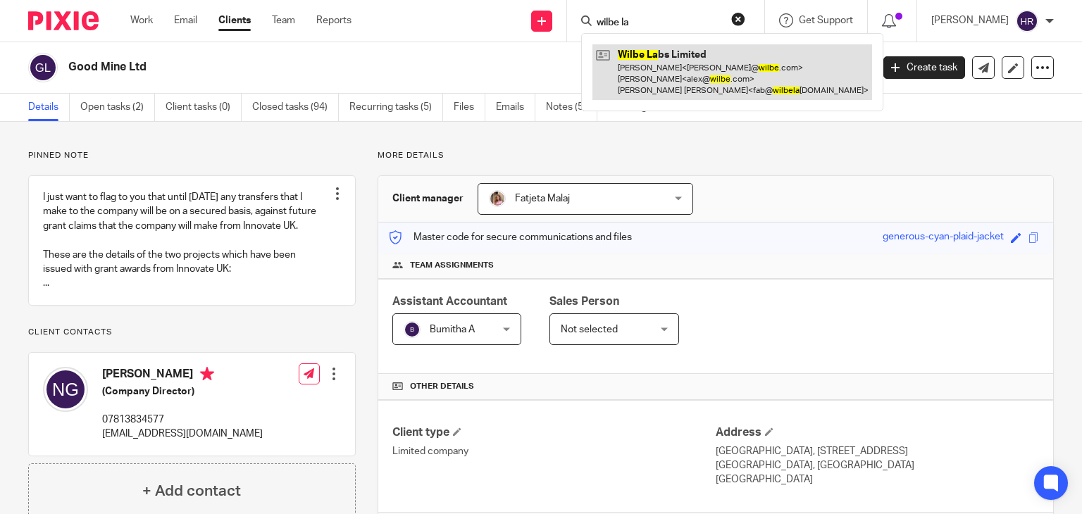
type input "wilbe la"
click at [624, 53] on link at bounding box center [732, 72] width 280 height 56
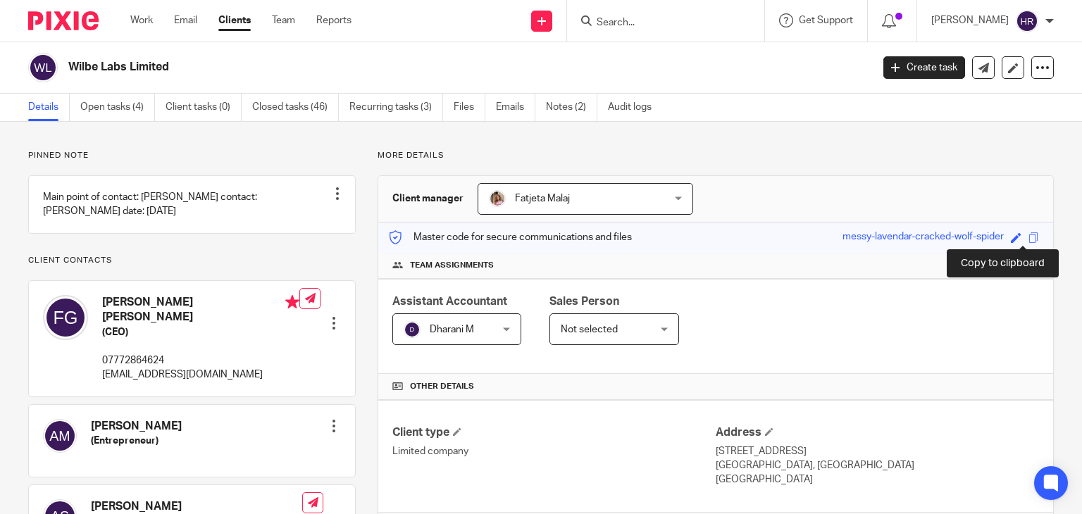
click at [1028, 239] on span at bounding box center [1033, 237] width 11 height 11
